Goal: Information Seeking & Learning: Learn about a topic

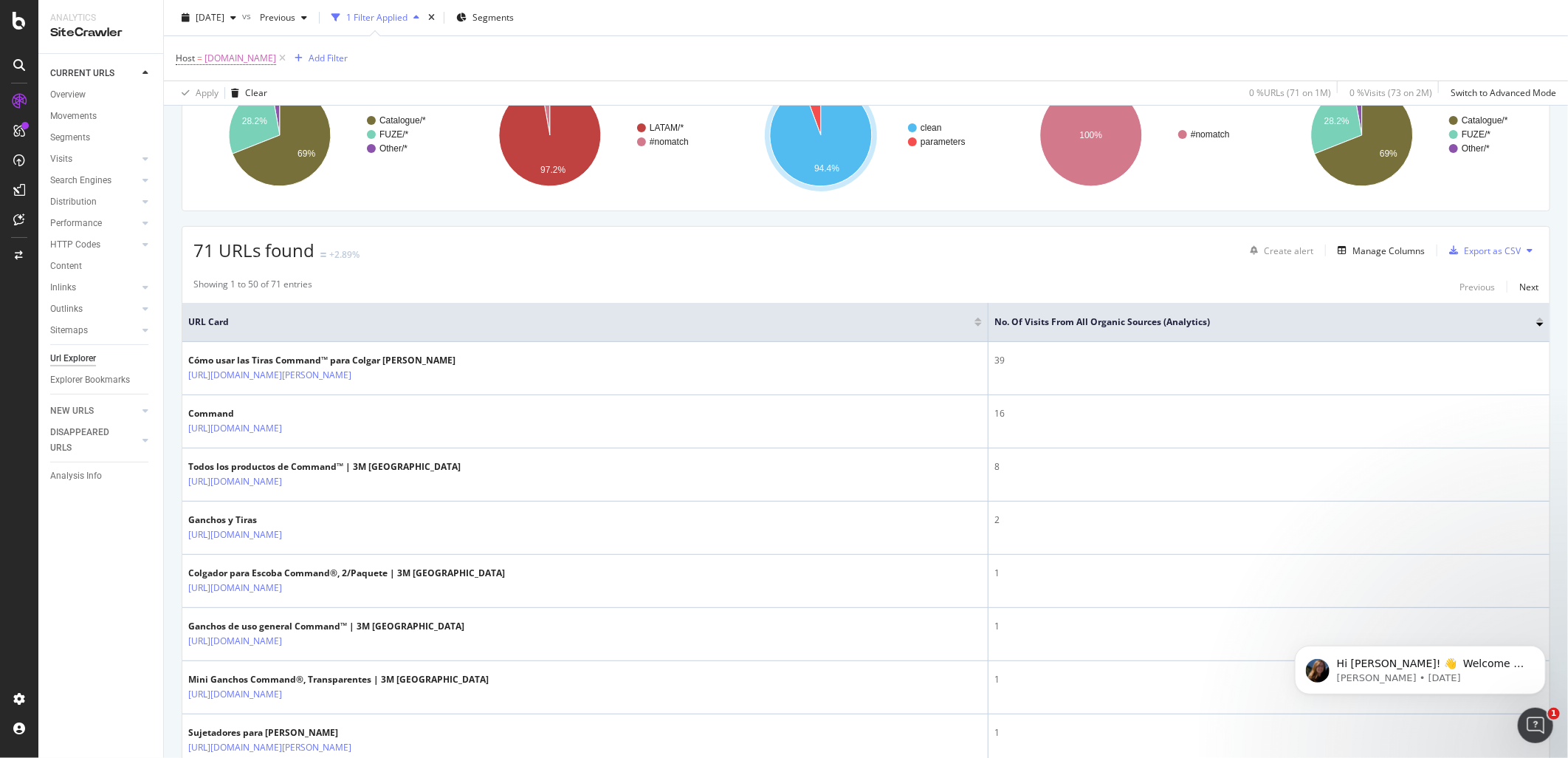
scroll to position [164, 0]
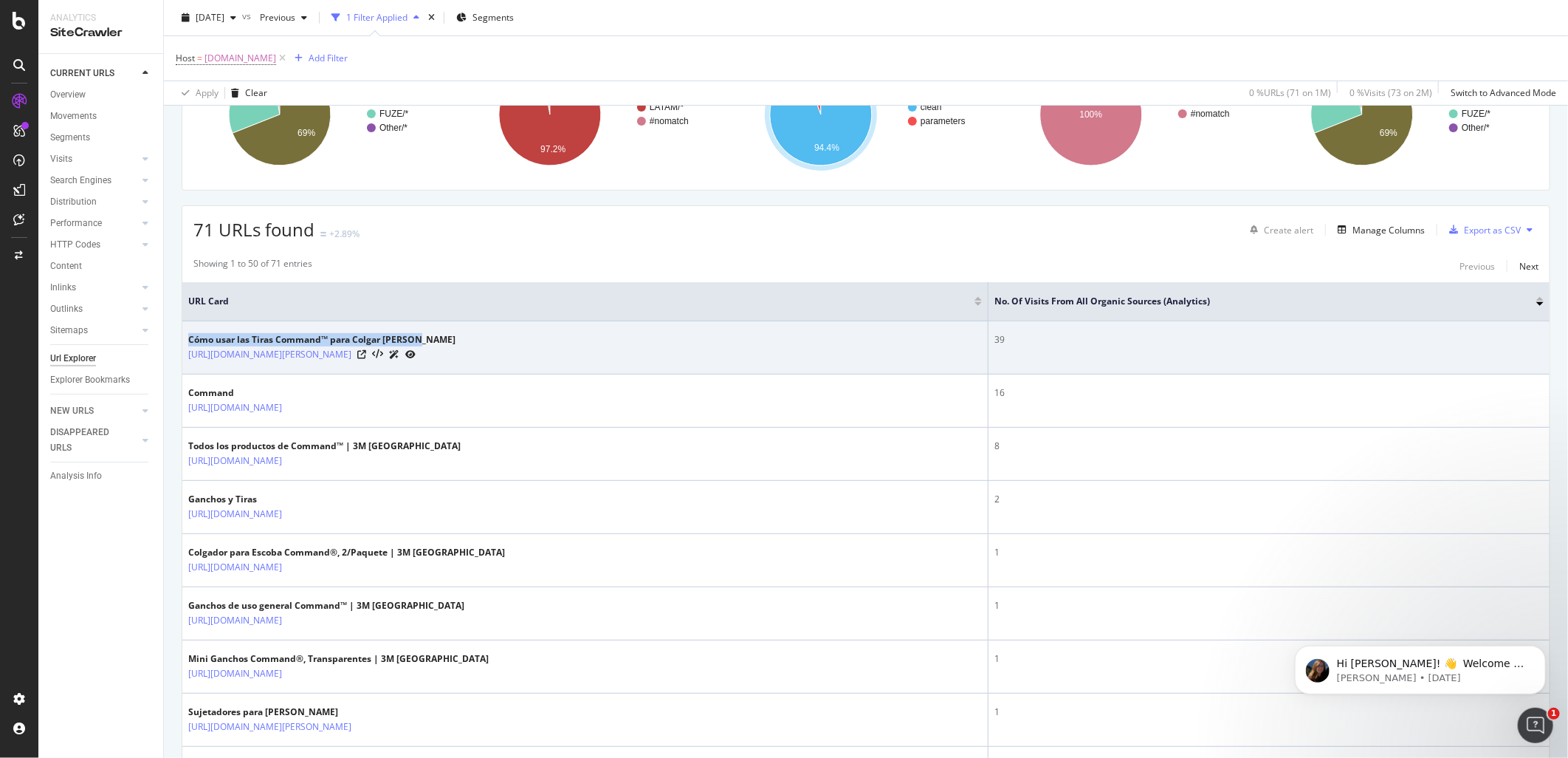
drag, startPoint x: 498, startPoint y: 359, endPoint x: 185, endPoint y: 337, distance: 313.8
click at [185, 337] on td "Cómo usar las Tiras Command™ para Colgar Cuadros https://www.command.com.mx/3M/…" at bounding box center [585, 347] width 806 height 53
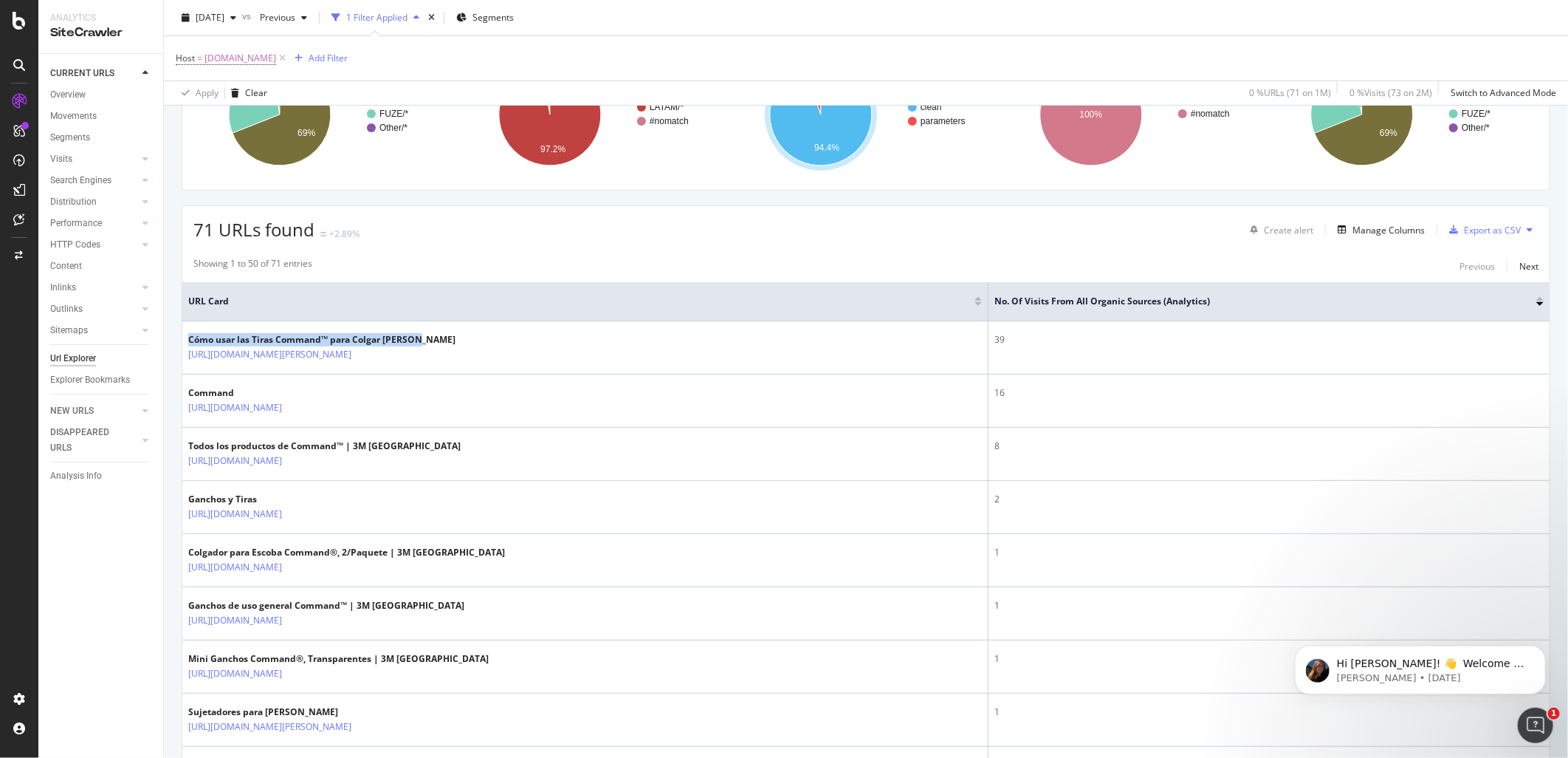
copy div "Cómo usar las Tiras Command™ para Colgar Cuadros"
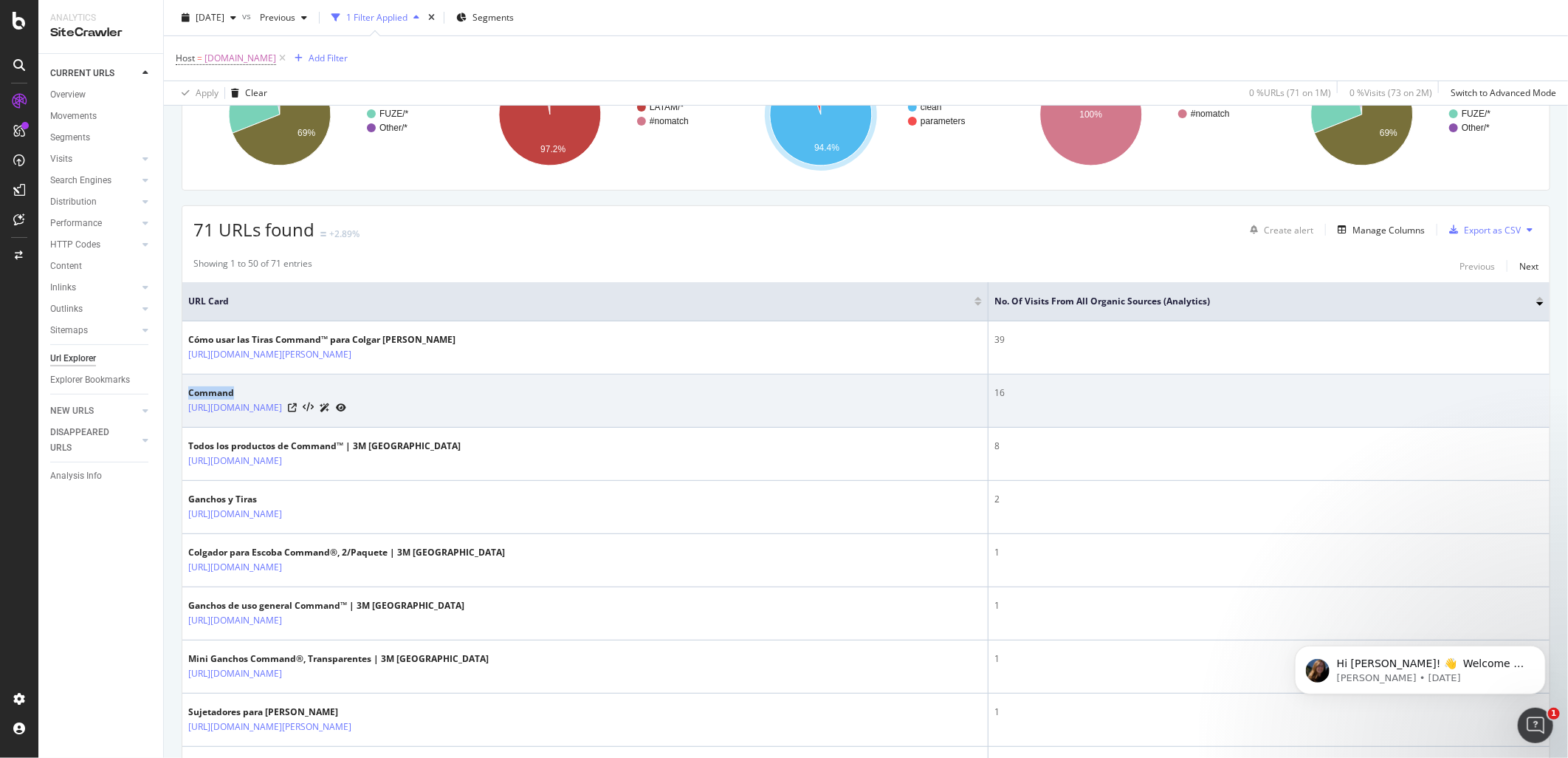
drag, startPoint x: 232, startPoint y: 389, endPoint x: 189, endPoint y: 391, distance: 43.0
click at [189, 391] on div "Command" at bounding box center [267, 392] width 158 height 13
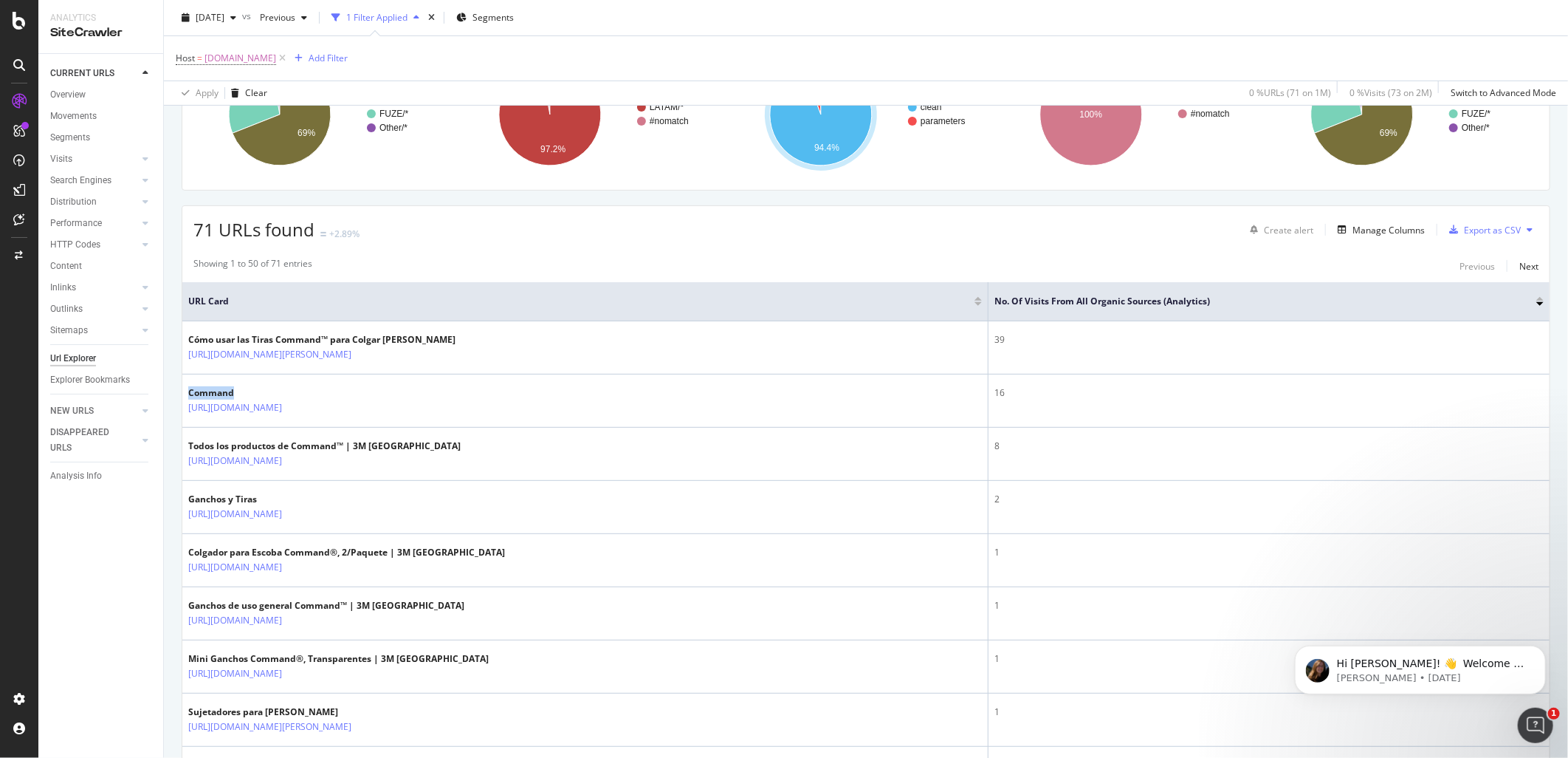
copy div "Command"
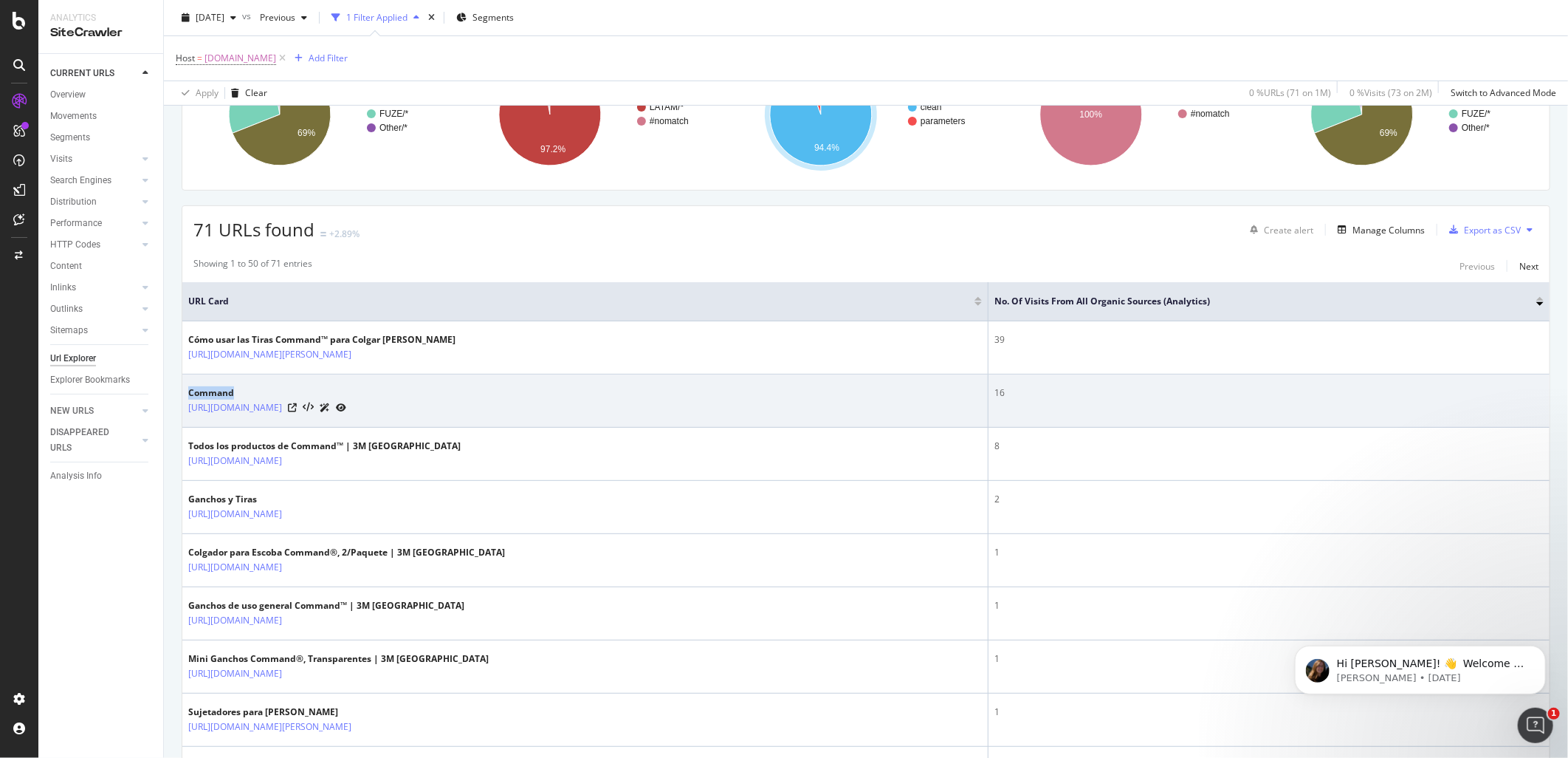
copy div "Command"
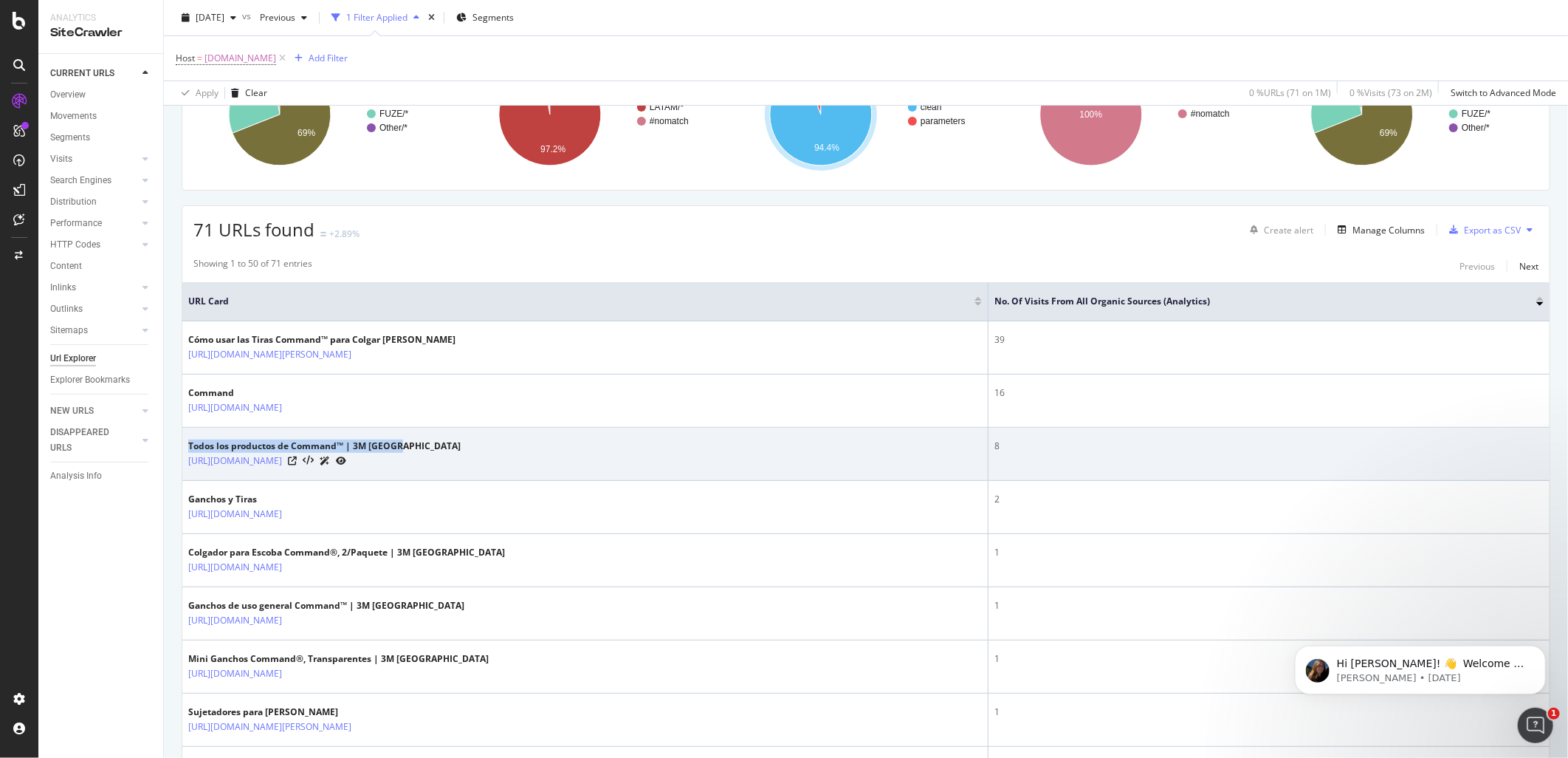
drag, startPoint x: 415, startPoint y: 448, endPoint x: 183, endPoint y: 448, distance: 232.0
click at [183, 448] on td "Todos los productos de Command™ | 3M México https://www.command.com.mx/3M/es_MX…" at bounding box center [585, 454] width 806 height 53
copy div "Todos los productos de Command™ | 3M México"
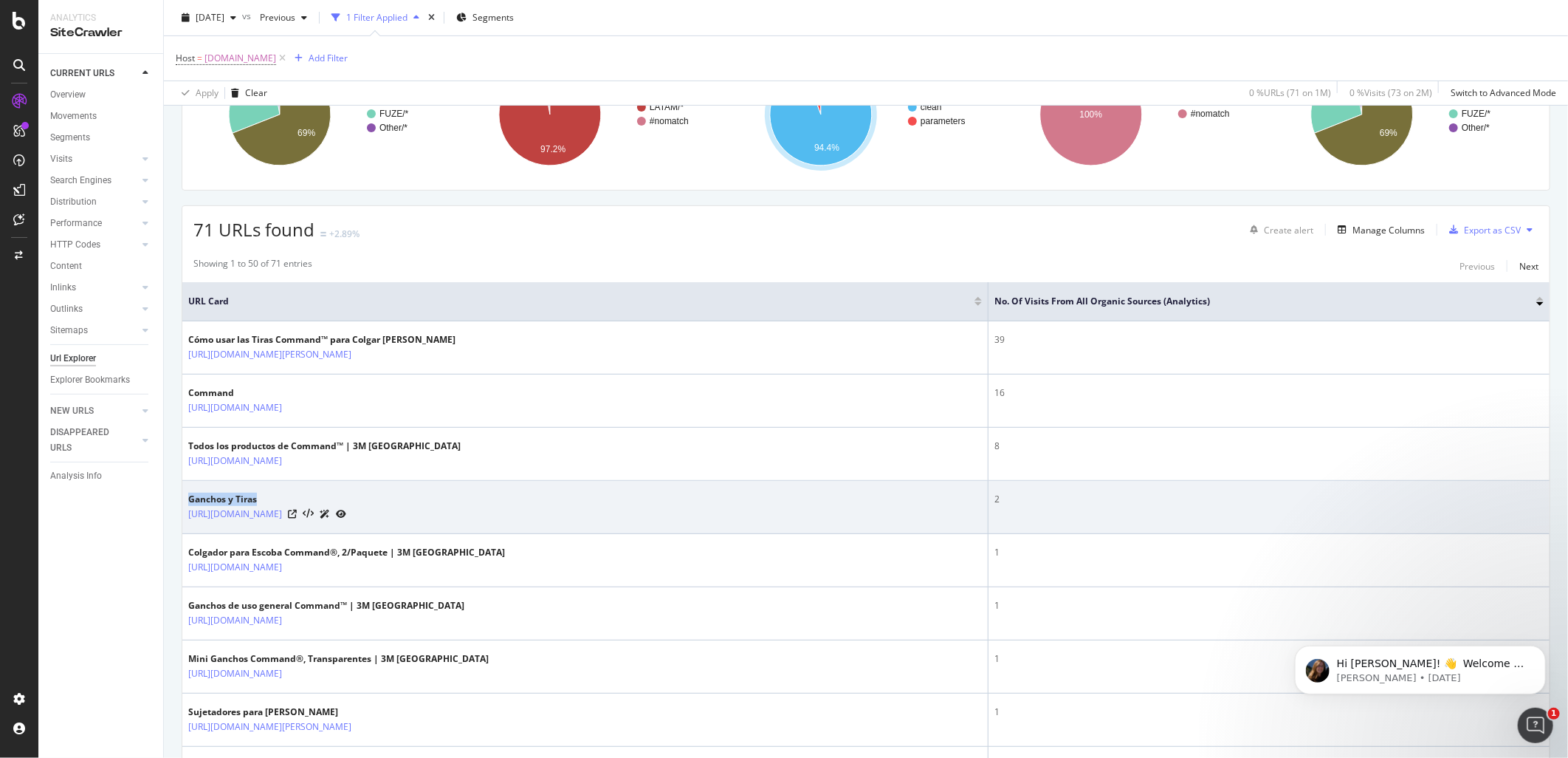
drag, startPoint x: 268, startPoint y: 498, endPoint x: 189, endPoint y: 505, distance: 79.3
click at [189, 505] on div "Ganchos y Tiras" at bounding box center [267, 499] width 158 height 13
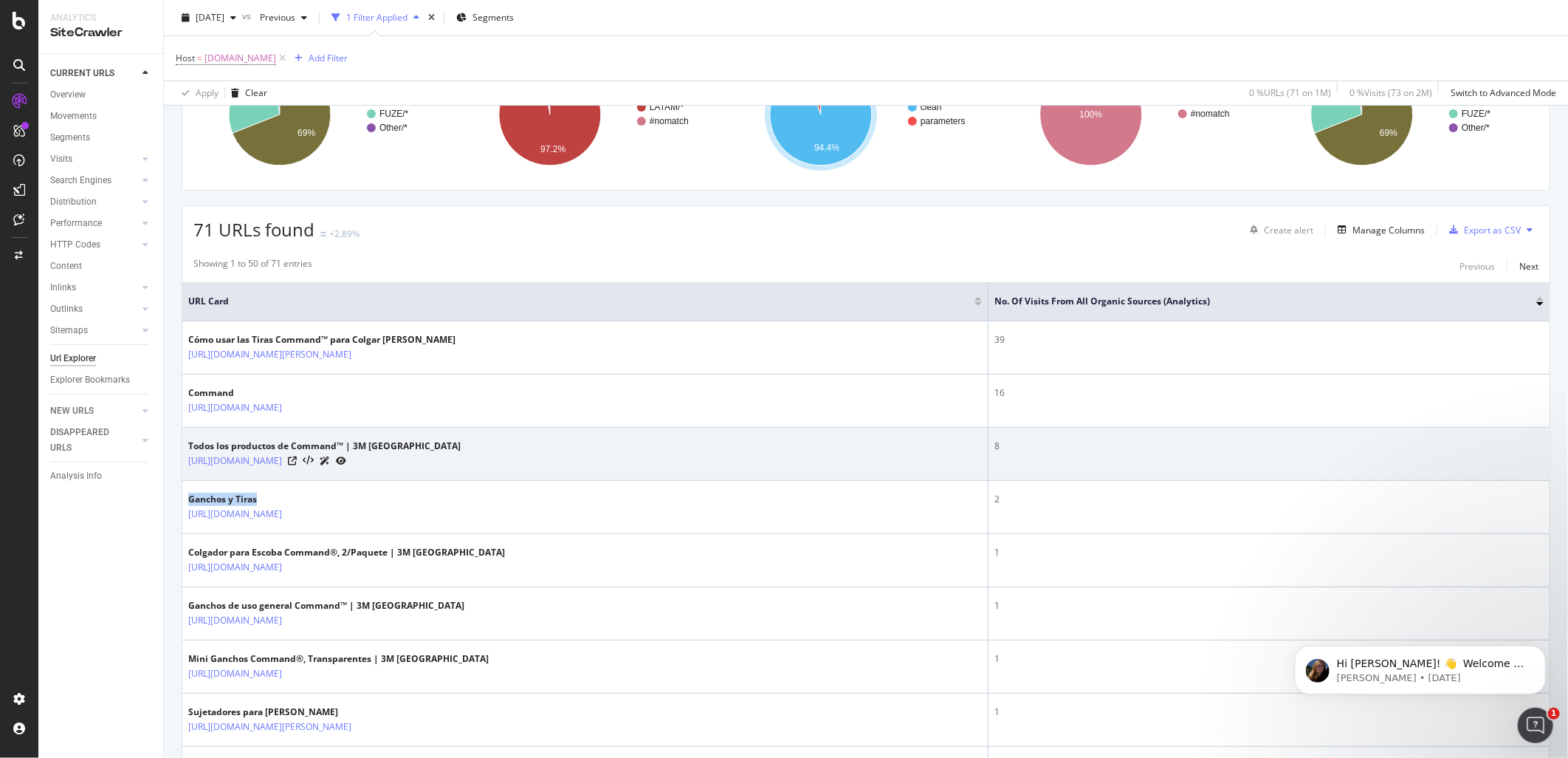
copy div "Ganchos y Tiras"
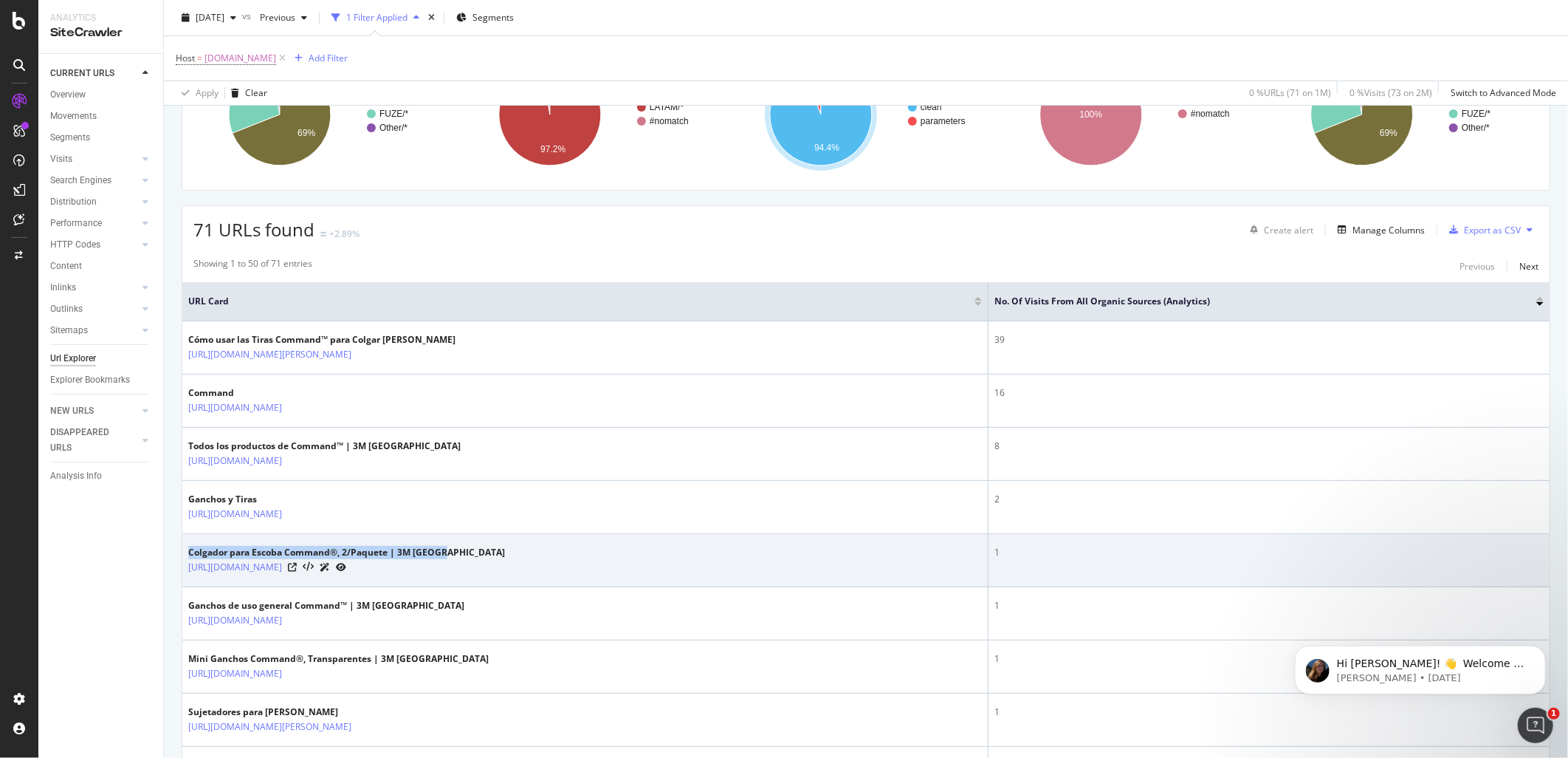
drag, startPoint x: 450, startPoint y: 548, endPoint x: 185, endPoint y: 552, distance: 265.0
click at [185, 552] on td "Colgador para Escoba Command®, 2/Paquete | 3M México https://www.command.com.mx…" at bounding box center [585, 560] width 806 height 53
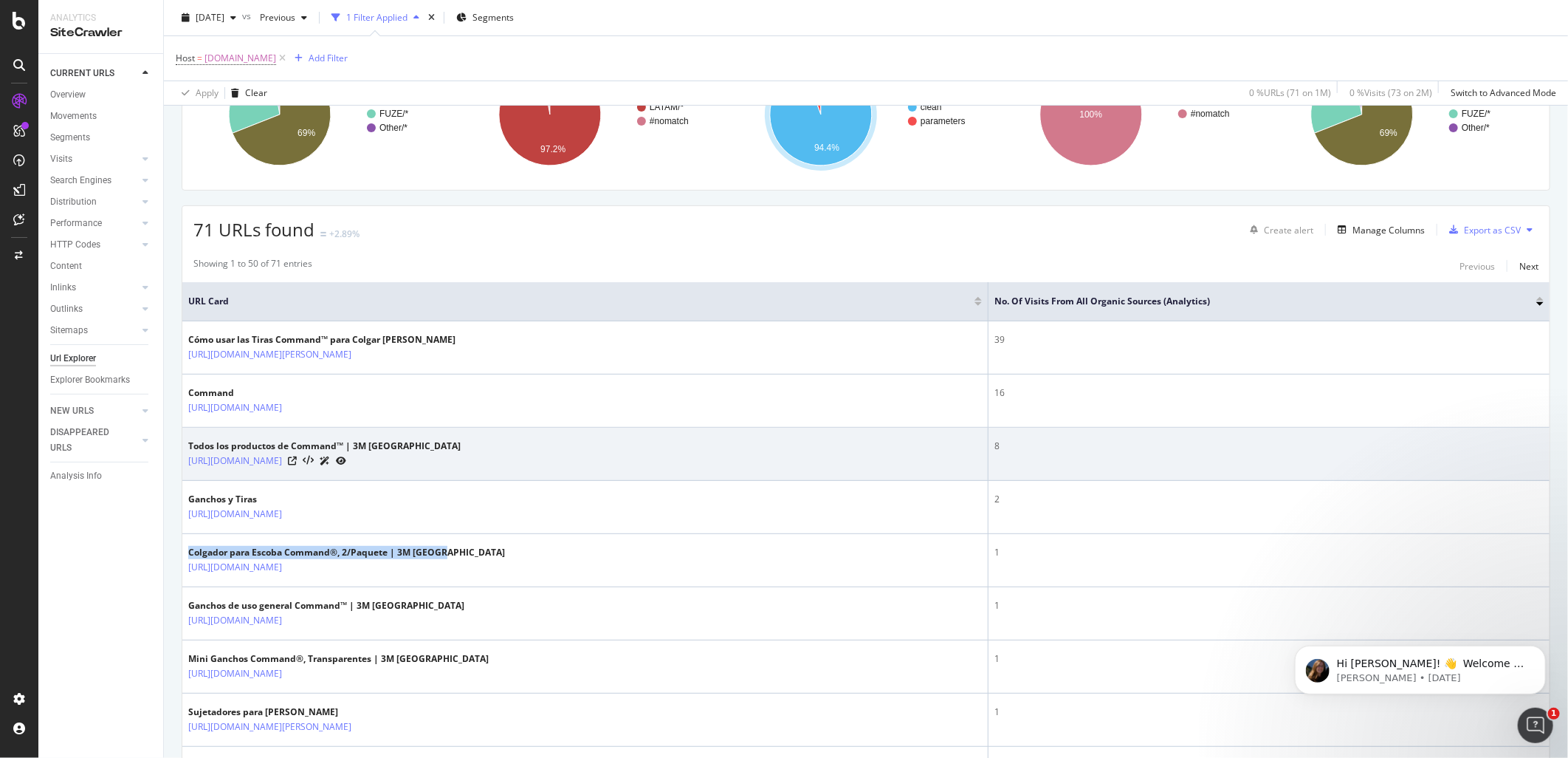
copy div "Colgador para Escoba Command®, 2/Paquete | 3M México"
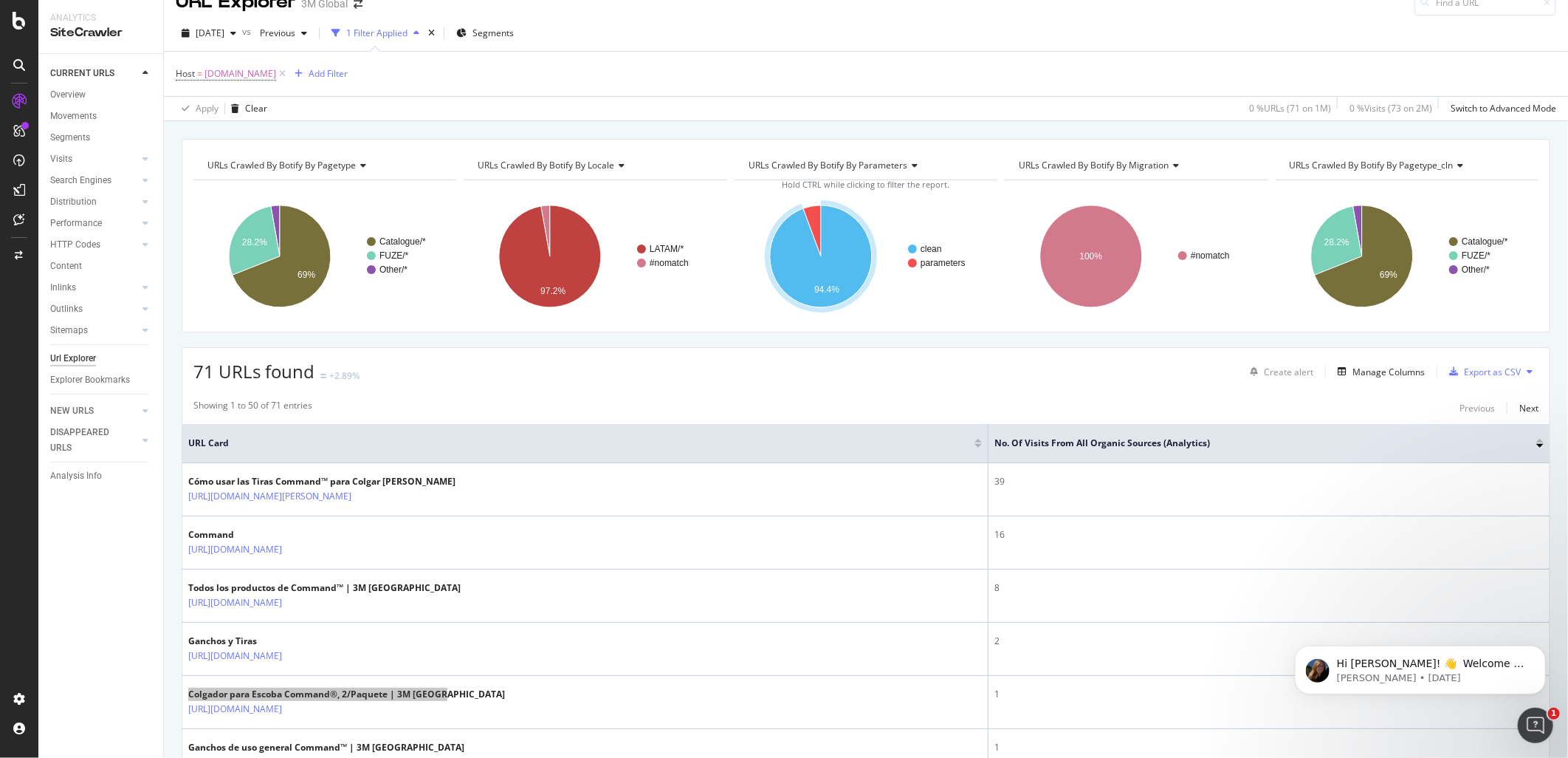
scroll to position [0, 0]
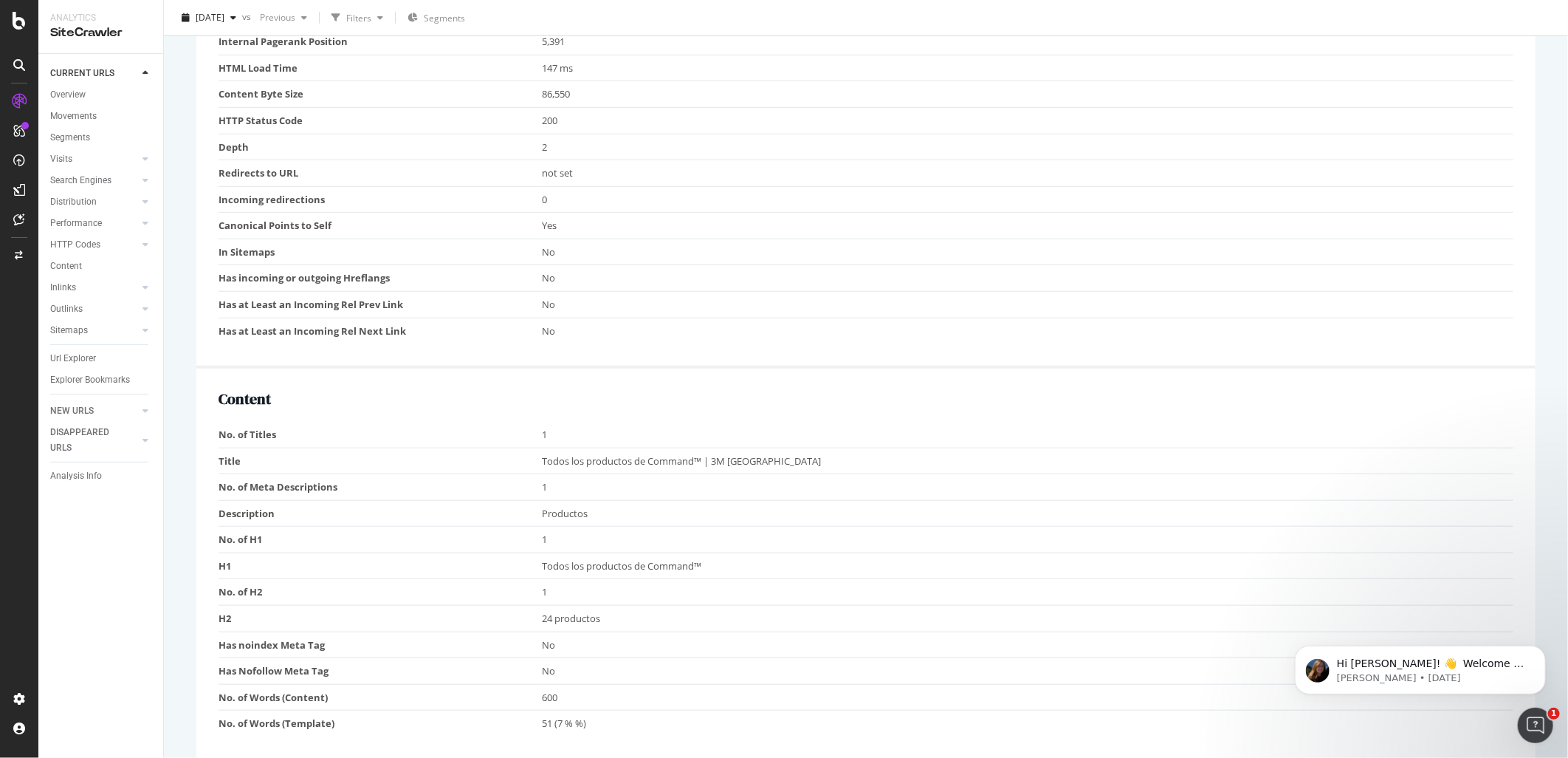
scroll to position [358, 0]
